Goal: Entertainment & Leisure: Consume media (video, audio)

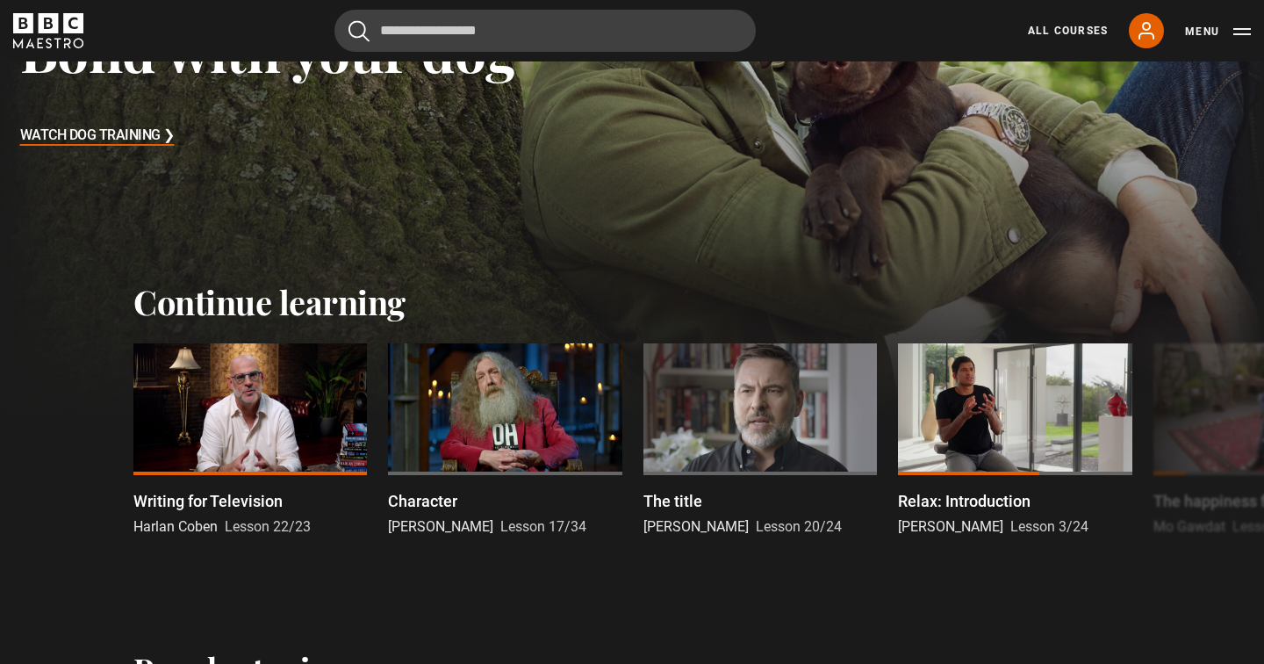
scroll to position [357, 0]
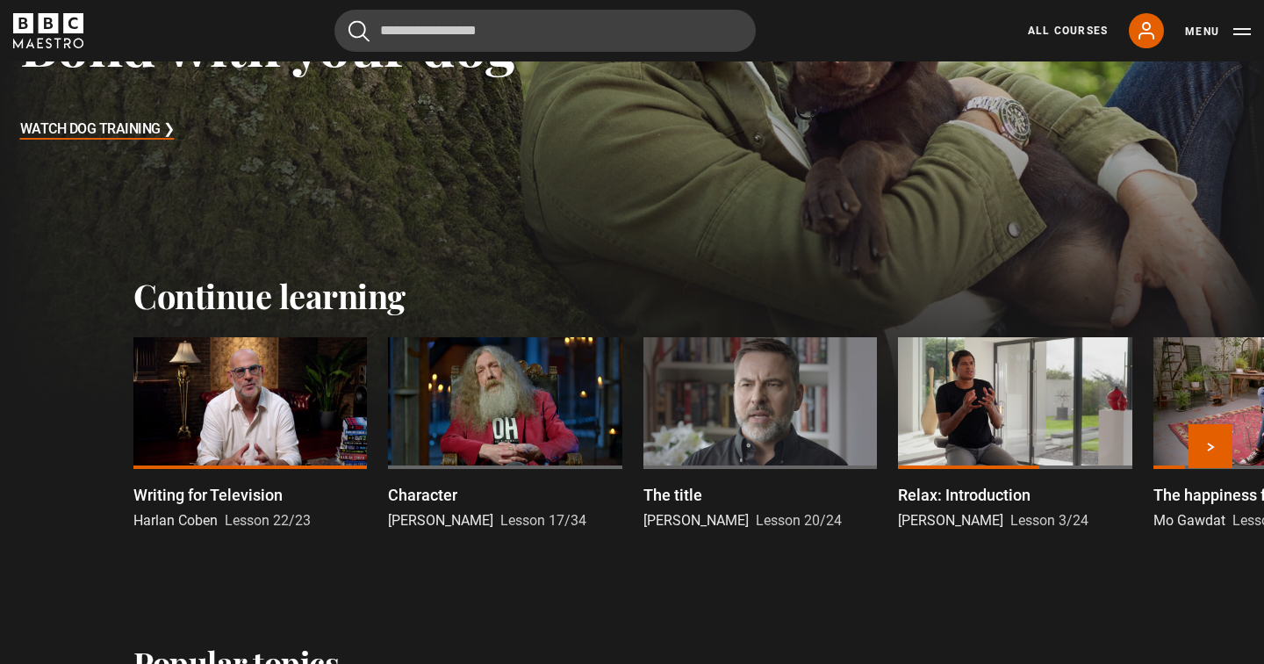
click at [220, 399] on div at bounding box center [250, 403] width 234 height 132
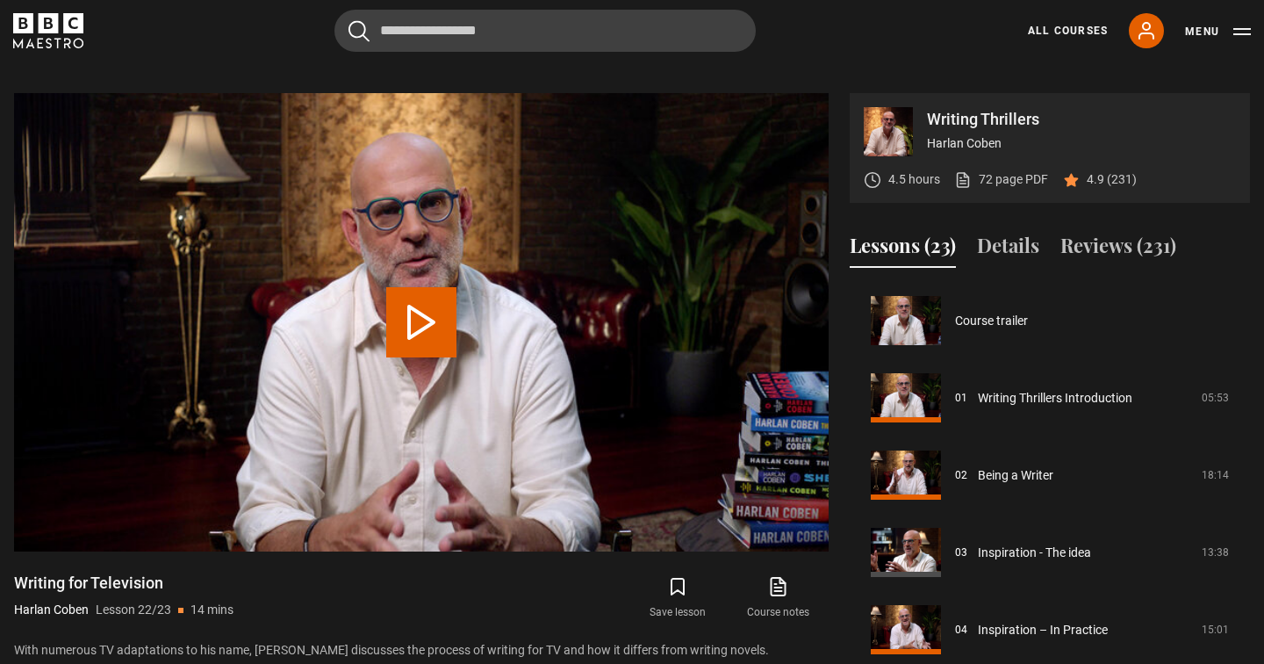
scroll to position [1475, 0]
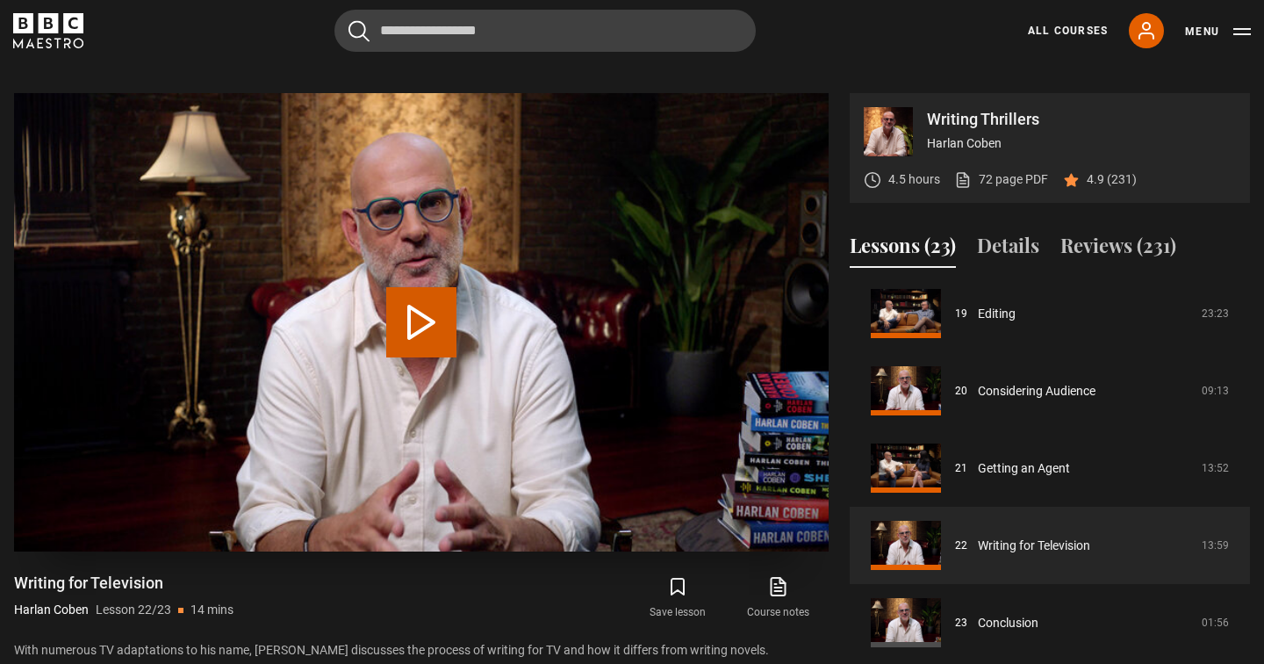
click at [410, 300] on button "Play Lesson Writing for Television" at bounding box center [421, 322] width 70 height 70
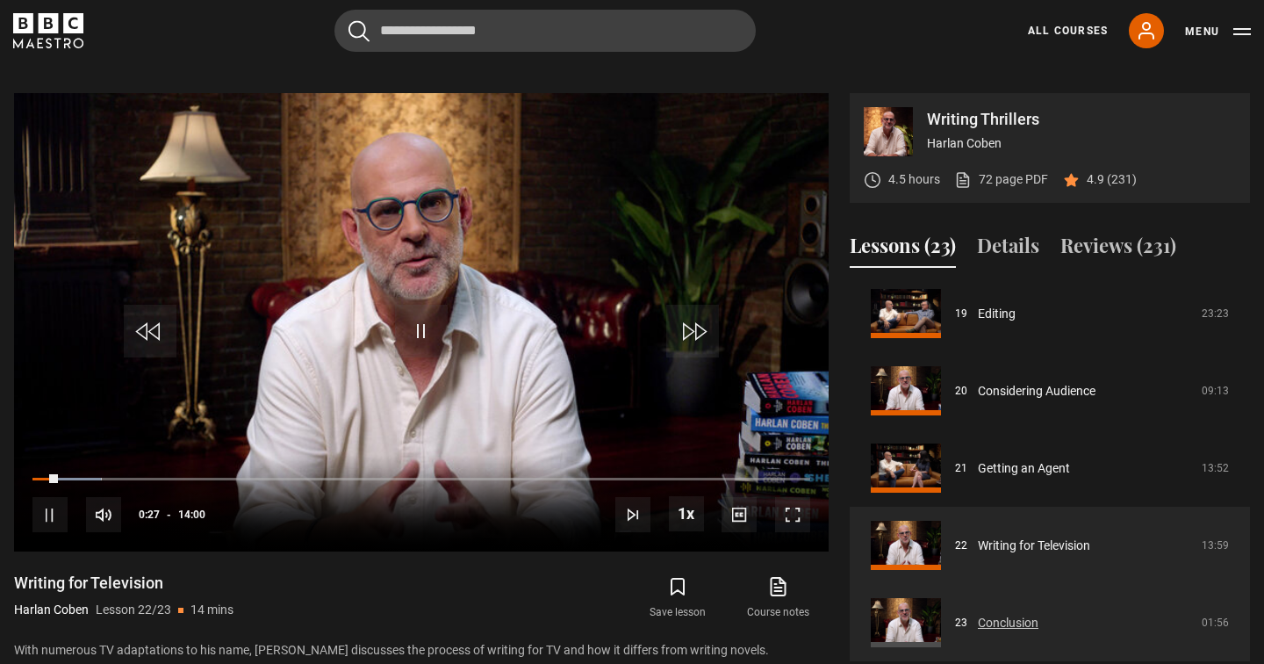
click at [978, 614] on link "Conclusion" at bounding box center [1008, 623] width 61 height 18
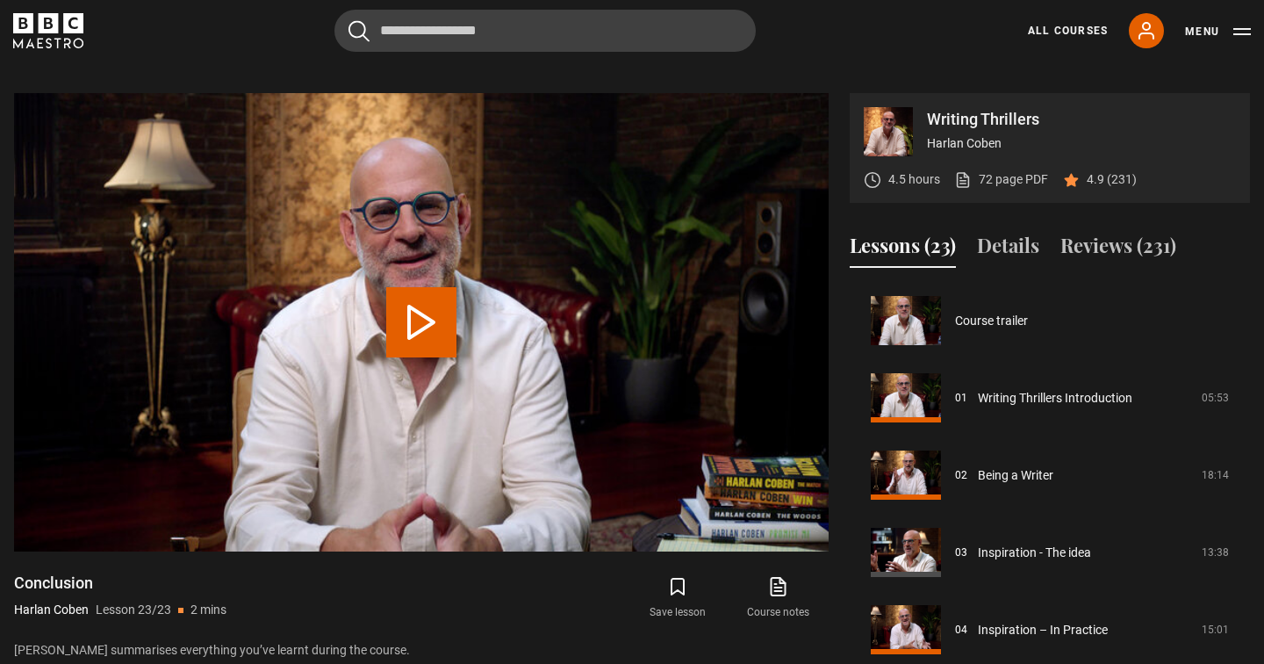
scroll to position [1475, 0]
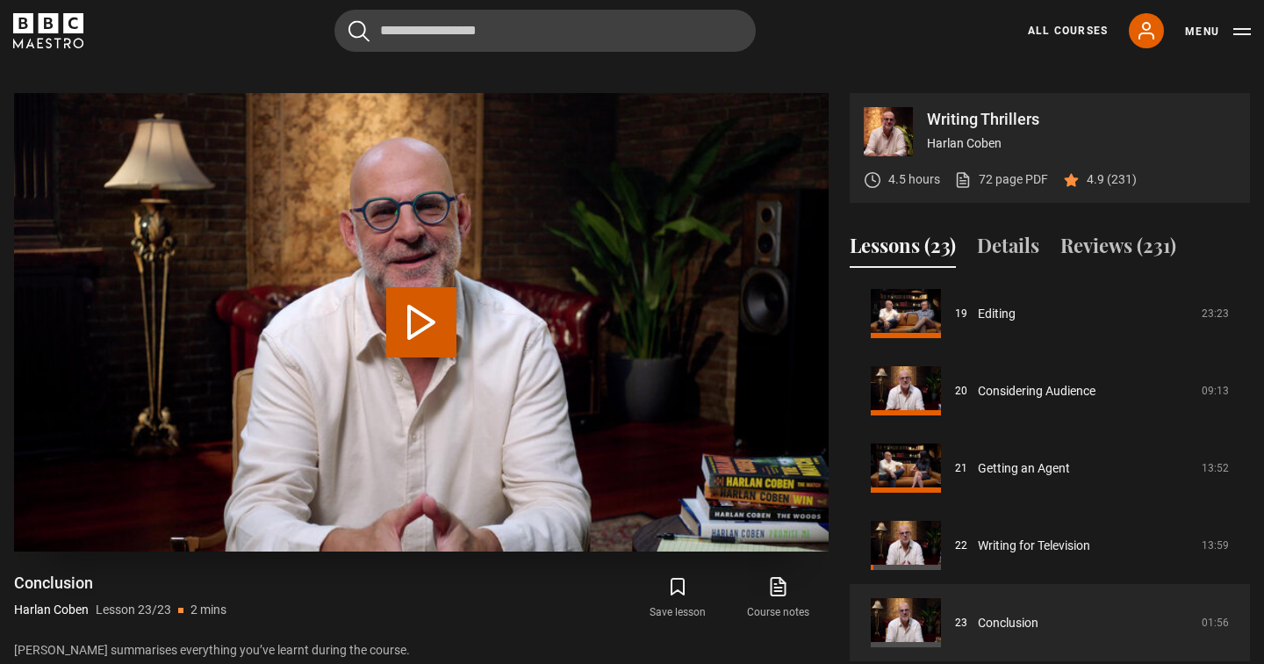
click at [415, 289] on button "Play Lesson Conclusion" at bounding box center [421, 322] width 70 height 70
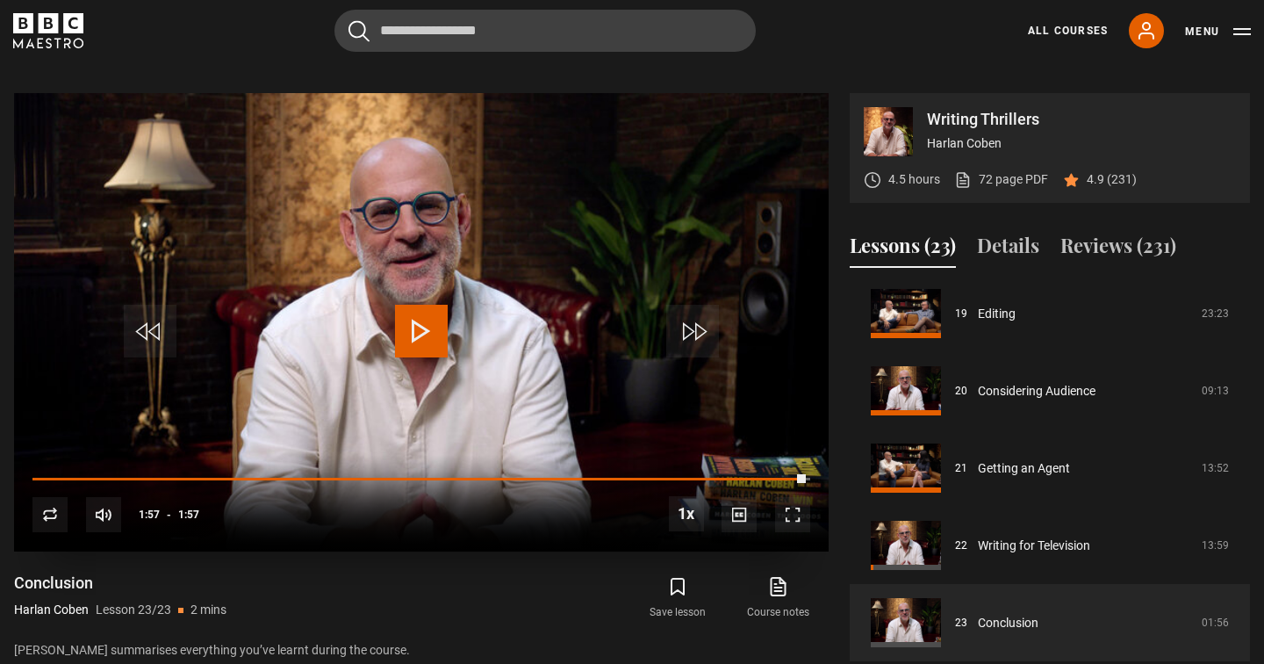
click at [696, 307] on span "Video Player" at bounding box center [692, 331] width 53 height 53
click at [421, 309] on span "Video Player" at bounding box center [421, 331] width 53 height 53
drag, startPoint x: 64, startPoint y: 456, endPoint x: 790, endPoint y: 406, distance: 727.9
click at [790, 406] on video-js "Video Player is loading. Play Lesson Conclusion 10s Skip Back 10 seconds Play 1…" at bounding box center [421, 322] width 815 height 458
drag, startPoint x: 766, startPoint y: 454, endPoint x: 845, endPoint y: 444, distance: 79.6
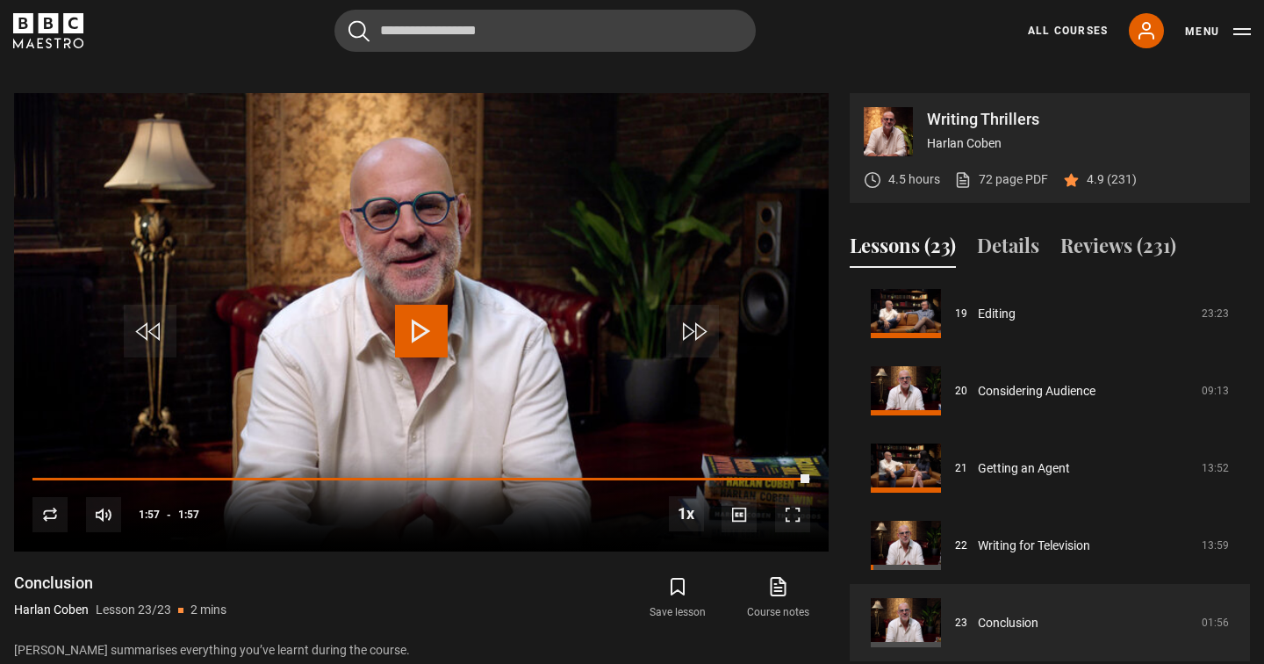
click at [845, 444] on div "Writing Thrillers Harlan Coben 4.5 hours 72 page PDF (opens in new tab) 4.9 (23…" at bounding box center [632, 377] width 1236 height 568
drag, startPoint x: 47, startPoint y: 457, endPoint x: 829, endPoint y: 450, distance: 782.4
click at [829, 450] on div "Writing Thrillers Harlan Coben 4.5 hours 72 page PDF (opens in new tab) 4.9 (23…" at bounding box center [632, 377] width 1236 height 568
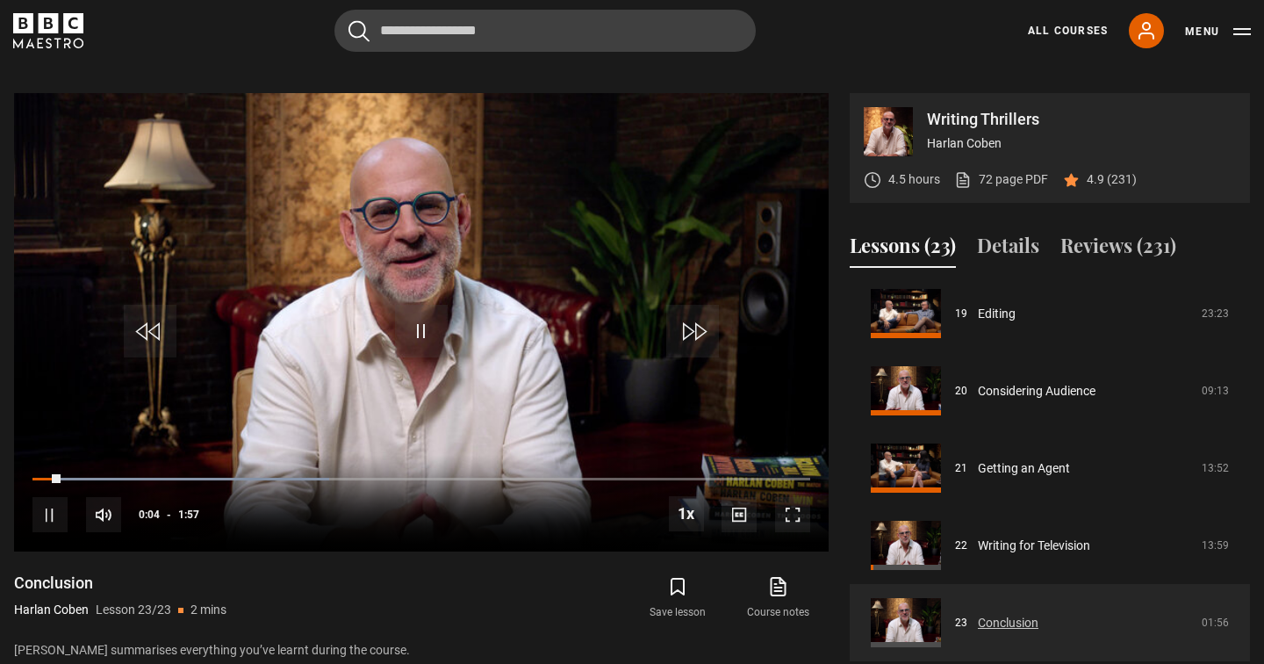
click at [993, 614] on link "Conclusion" at bounding box center [1008, 623] width 61 height 18
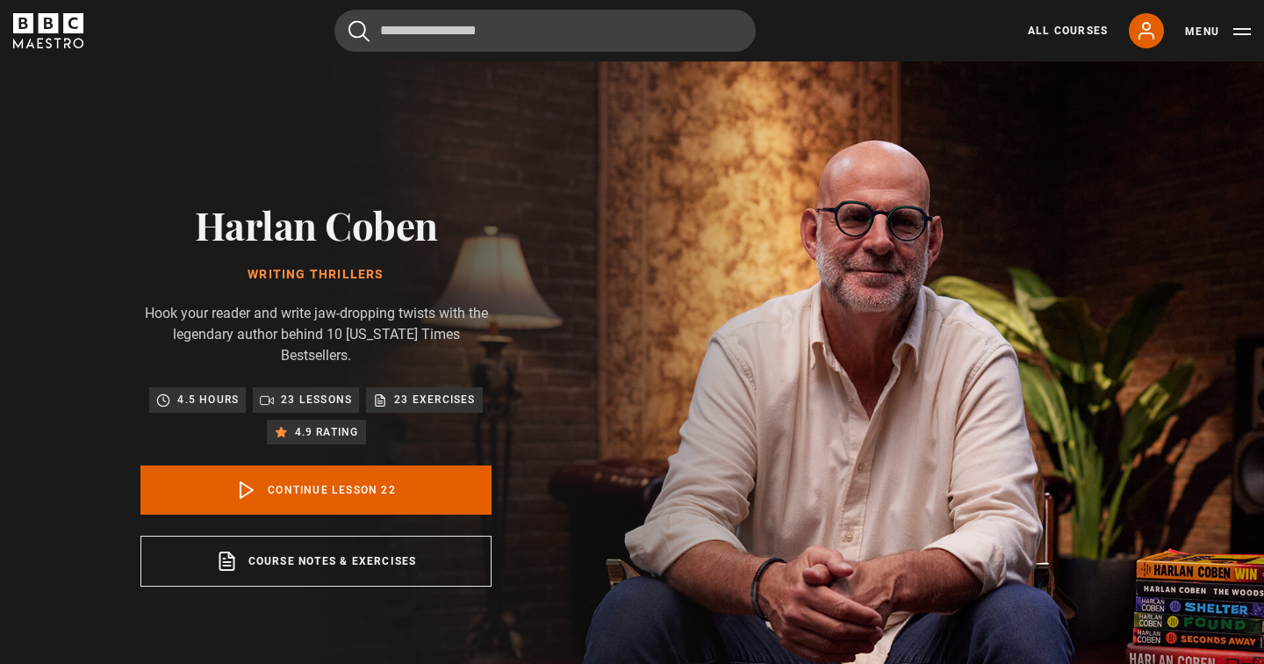
scroll to position [1475, 0]
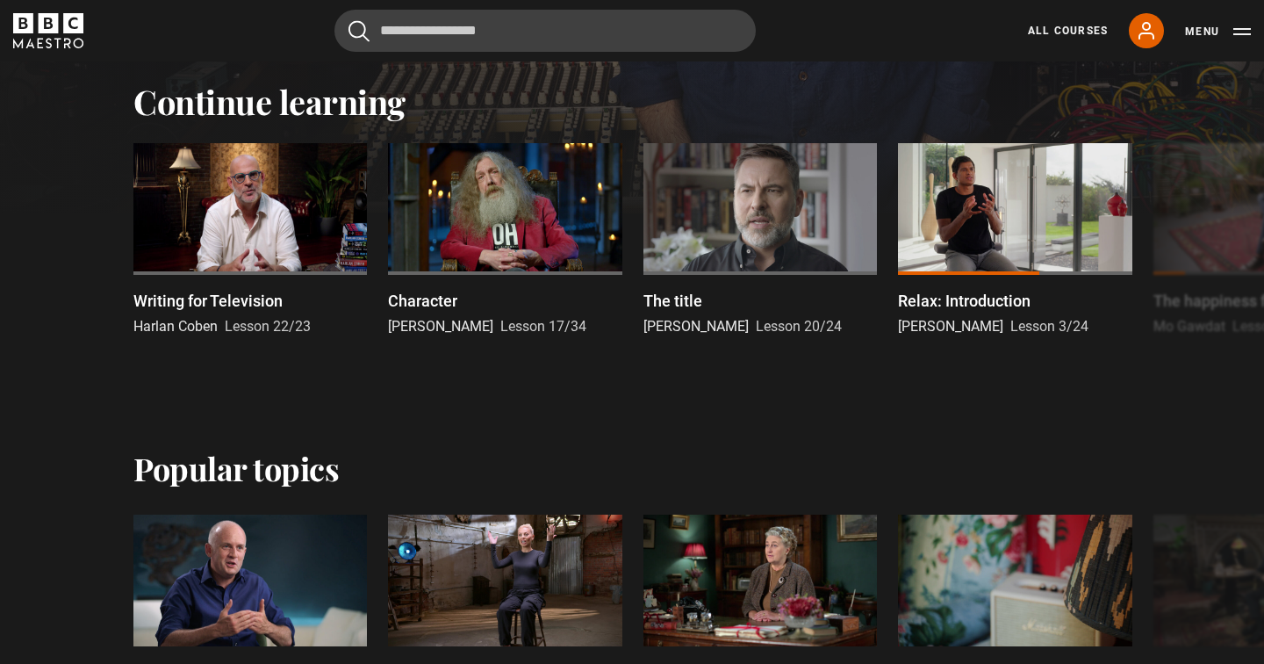
scroll to position [553, 0]
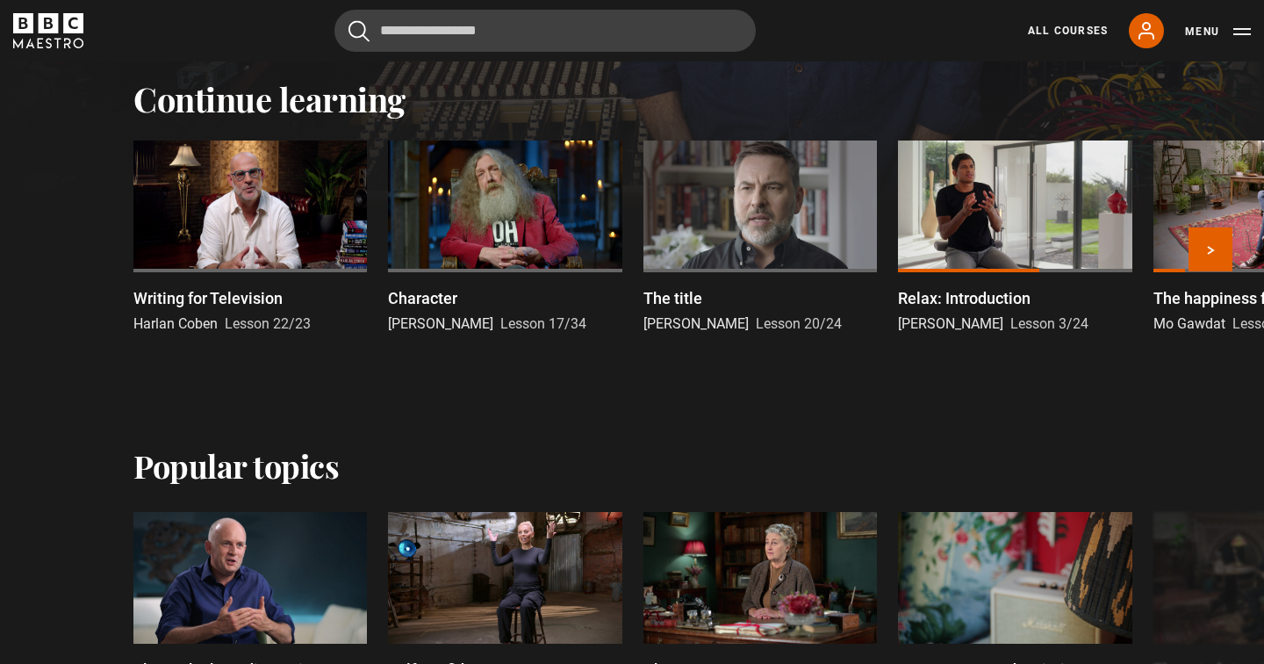
click at [549, 201] on div at bounding box center [505, 206] width 234 height 132
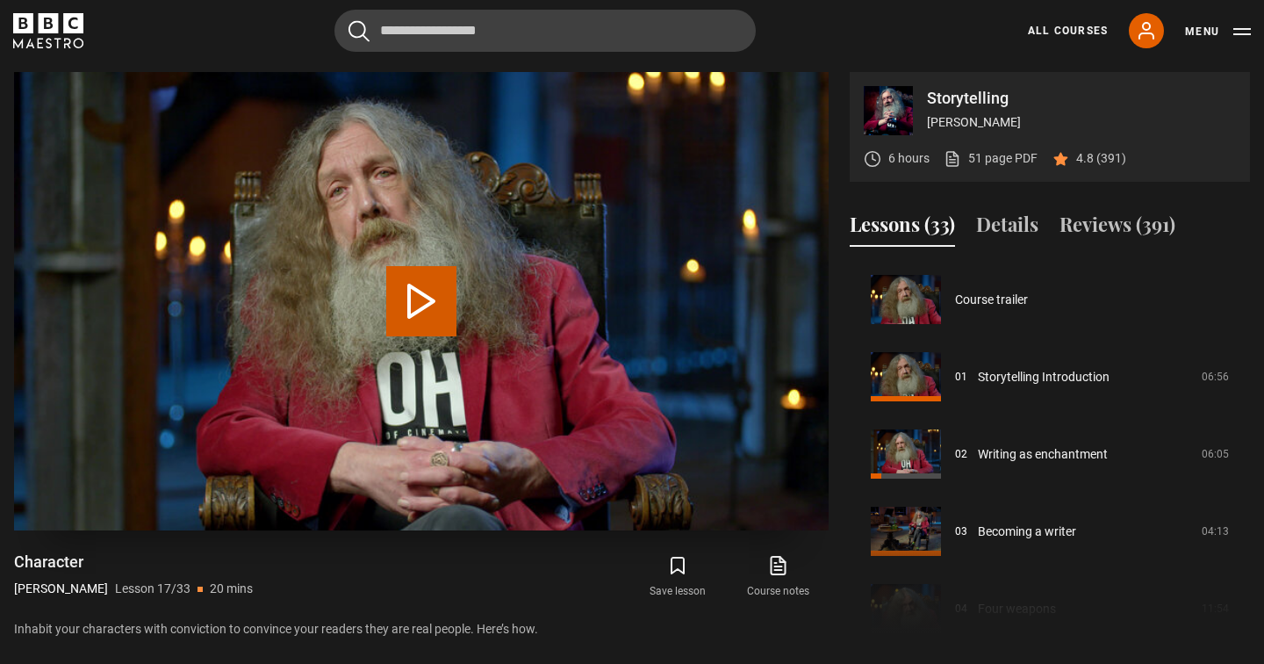
scroll to position [1236, 0]
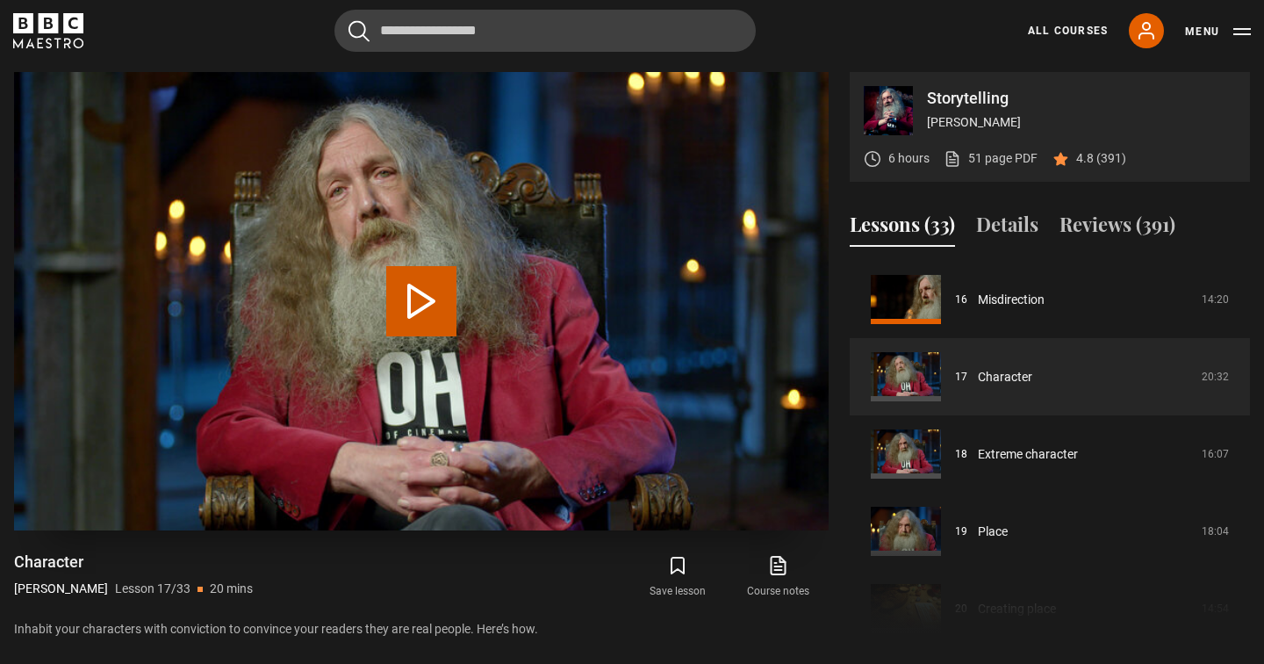
click at [421, 293] on button "Play Lesson Character" at bounding box center [421, 301] width 70 height 70
